Goal: Task Accomplishment & Management: Use online tool/utility

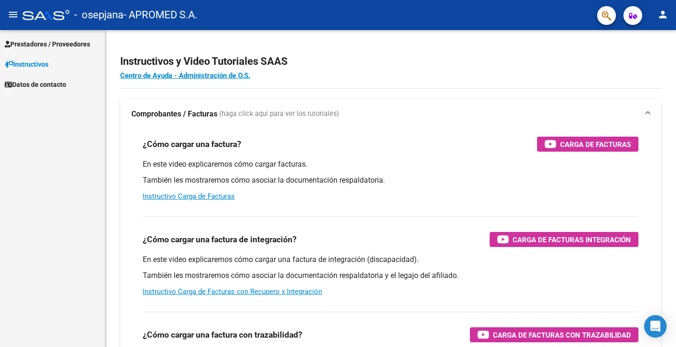
scroll to position [693, 0]
click at [39, 45] on span "Prestadores / Proveedores" at bounding box center [47, 44] width 85 height 10
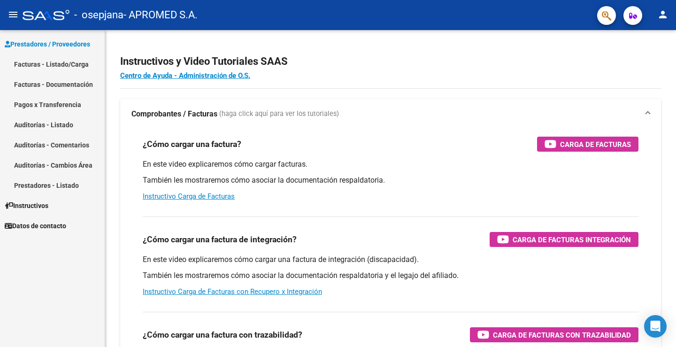
click at [33, 64] on link "Facturas - Listado/Carga" at bounding box center [52, 64] width 105 height 20
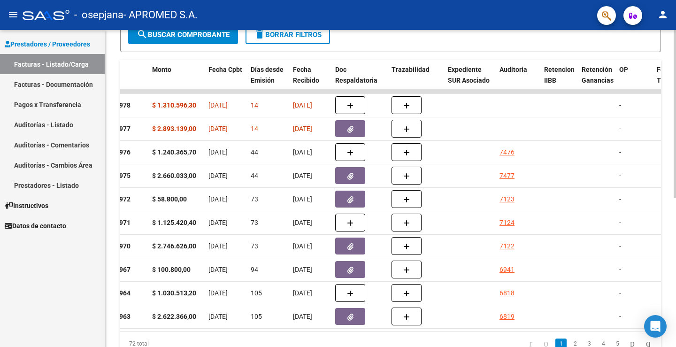
scroll to position [0, 376]
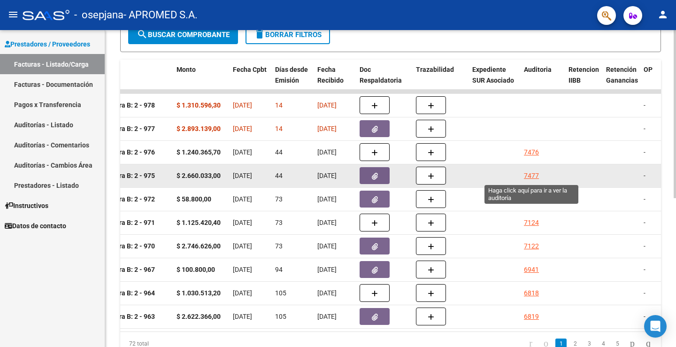
click at [535, 175] on div "7477" at bounding box center [531, 175] width 15 height 11
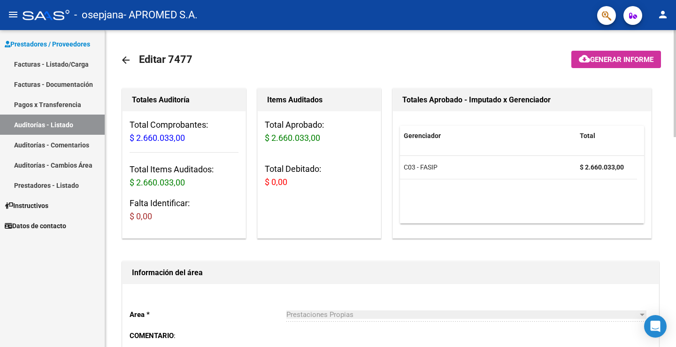
click at [131, 60] on link "arrow_back" at bounding box center [129, 60] width 19 height 22
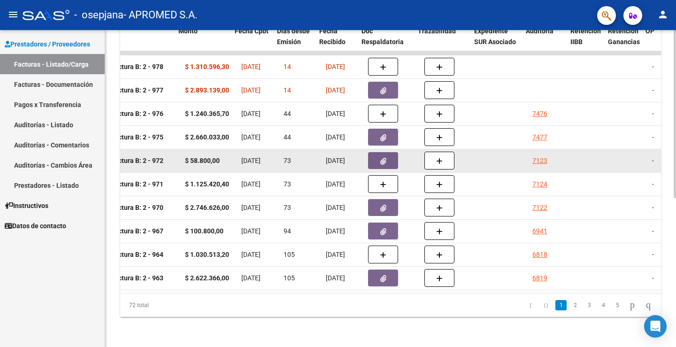
scroll to position [0, 374]
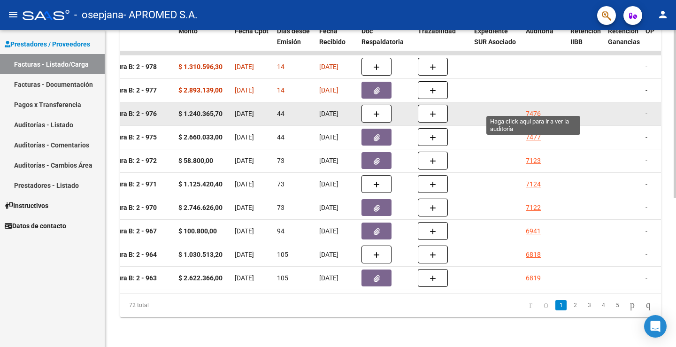
click at [536, 108] on div "7476" at bounding box center [533, 113] width 15 height 11
